Goal: Task Accomplishment & Management: Use online tool/utility

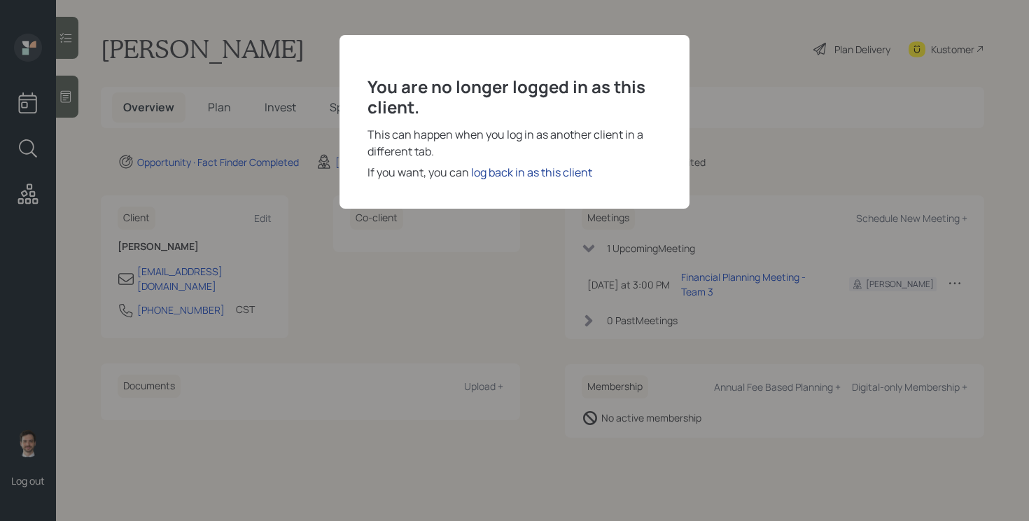
click at [551, 171] on div "log back in as this client" at bounding box center [531, 172] width 121 height 17
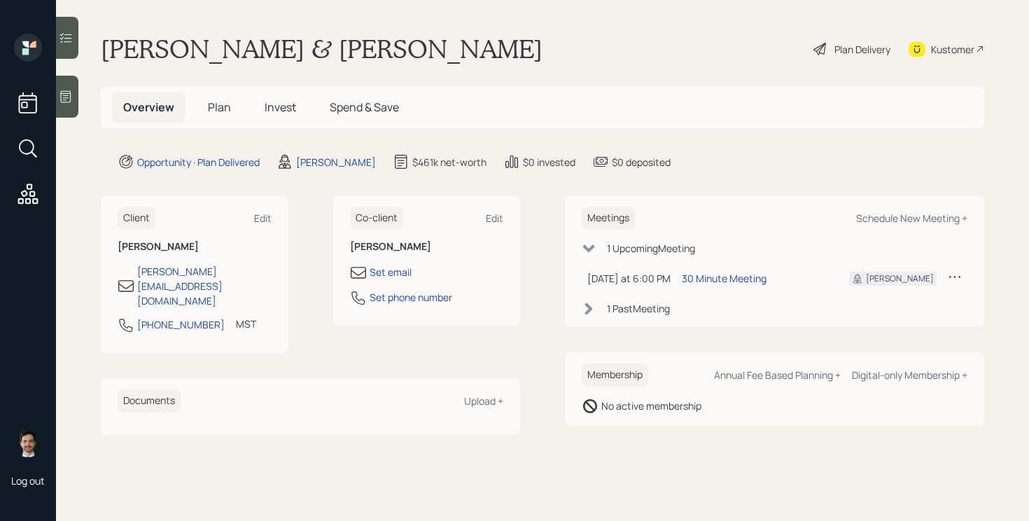
click at [221, 109] on span "Plan" at bounding box center [219, 106] width 23 height 15
